Goal: Browse casually

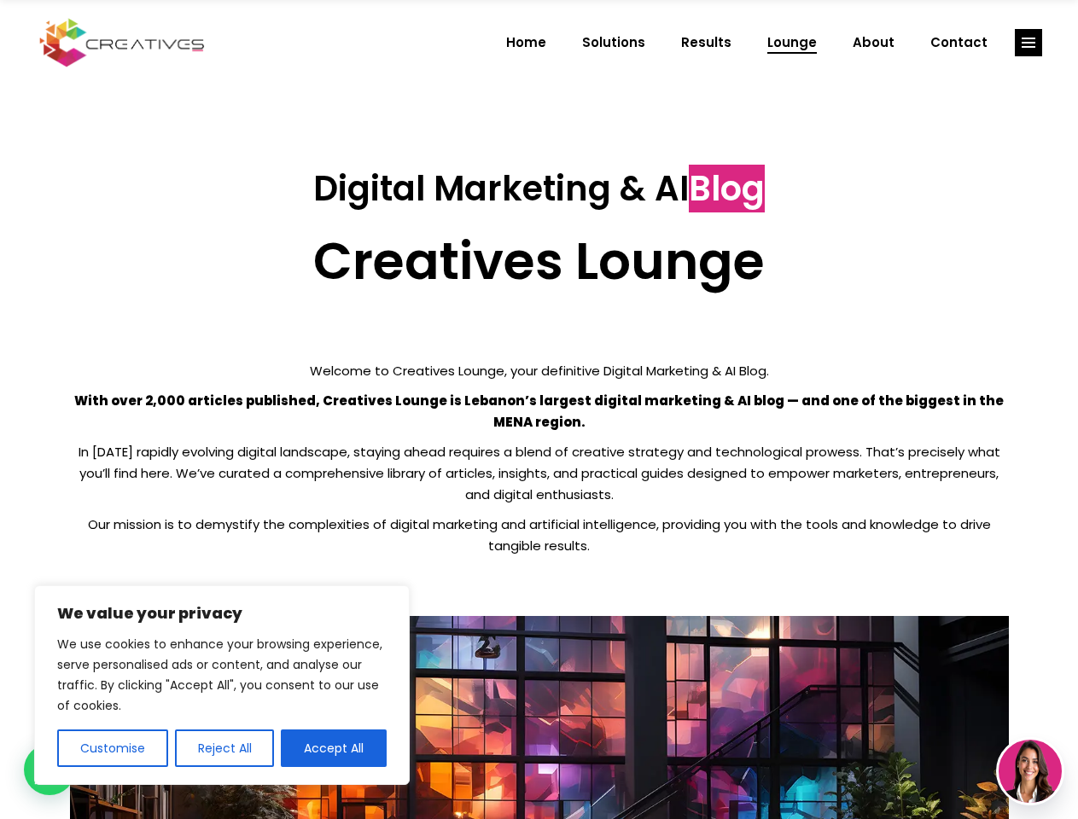
click at [538, 410] on p "With over 2,000 articles published, Creatives Lounge is Lebanon’s largest digit…" at bounding box center [539, 411] width 939 height 43
click at [112, 748] on button "Customise" at bounding box center [112, 749] width 111 height 38
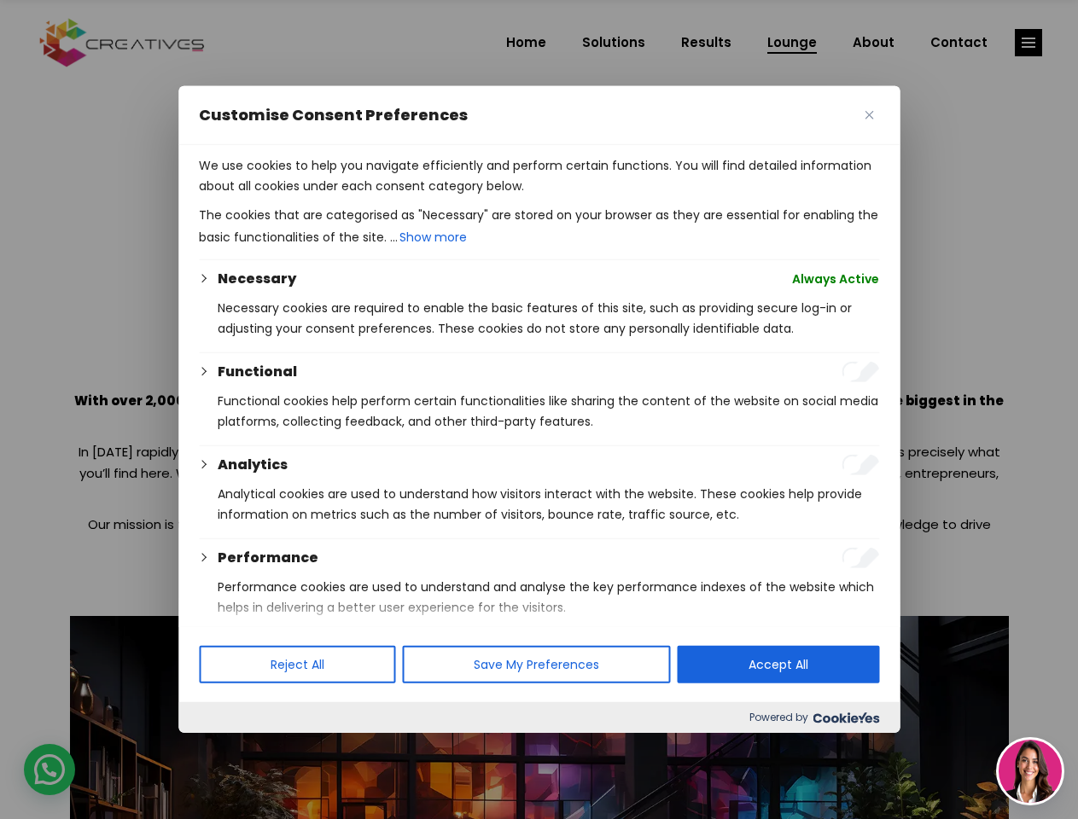
click at [224, 748] on div at bounding box center [539, 409] width 1078 height 819
click at [334, 196] on p "We use cookies to help you navigate efficiently and perform certain functions. …" at bounding box center [539, 175] width 680 height 41
click at [1028, 43] on div at bounding box center [539, 409] width 1078 height 819
click at [1030, 771] on img at bounding box center [1029, 771] width 63 height 63
